Goal: Use online tool/utility

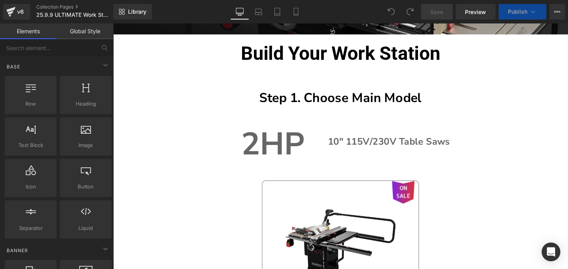
scroll to position [248, 0]
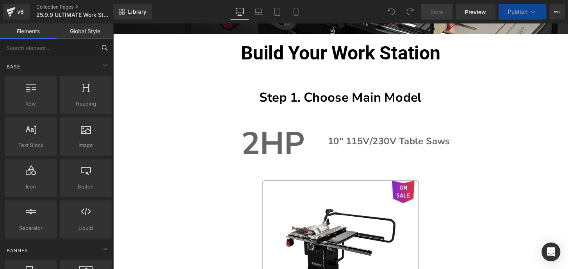
click at [80, 47] on input "text" at bounding box center [48, 47] width 96 height 17
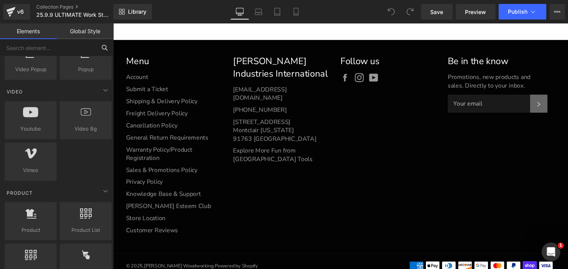
scroll to position [2081, 0]
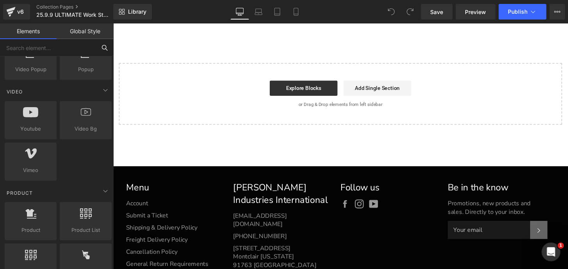
drag, startPoint x: 582, startPoint y: 118, endPoint x: 671, endPoint y: 268, distance: 174.1
click at [43, 45] on input "text" at bounding box center [48, 47] width 96 height 17
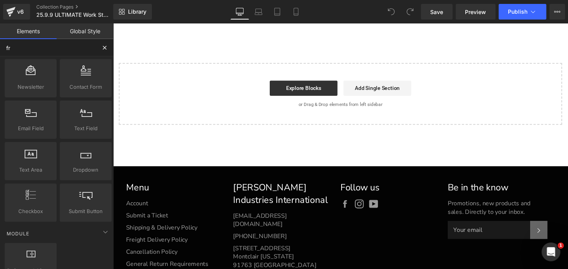
scroll to position [0, 0]
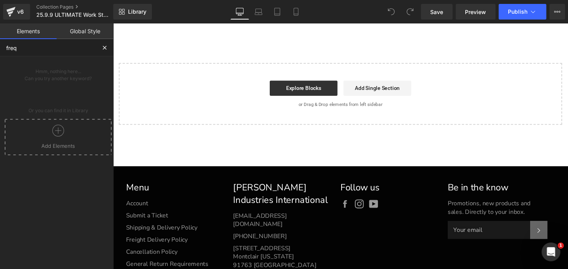
click at [57, 123] on div "Add Elements" at bounding box center [58, 137] width 107 height 36
click at [54, 130] on icon at bounding box center [58, 131] width 12 height 12
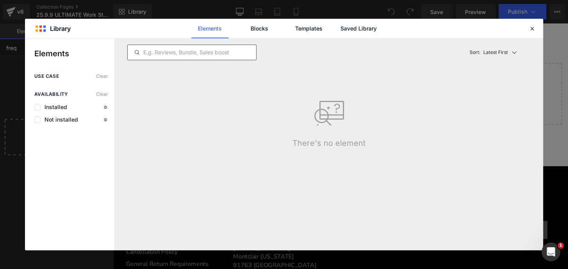
type input "freq"
click at [194, 50] on input "text" at bounding box center [192, 52] width 129 height 9
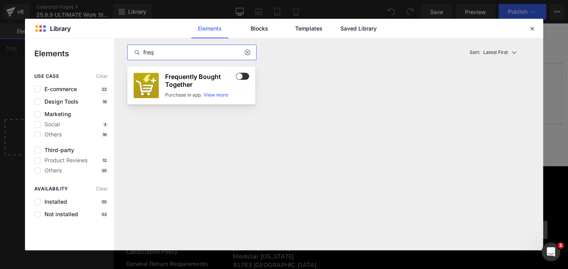
type input "freq"
click at [239, 74] on span at bounding box center [242, 76] width 13 height 7
click at [535, 28] on icon at bounding box center [532, 28] width 7 height 7
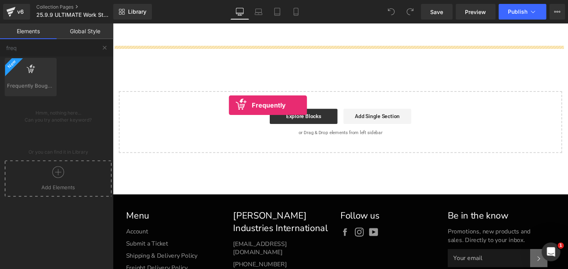
scroll to position [2010, 0]
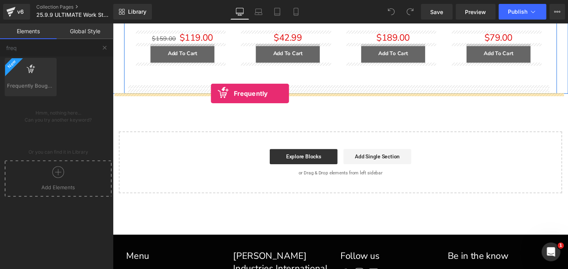
drag, startPoint x: 144, startPoint y: 100, endPoint x: 215, endPoint y: 96, distance: 70.8
